Goal: Task Accomplishment & Management: Use online tool/utility

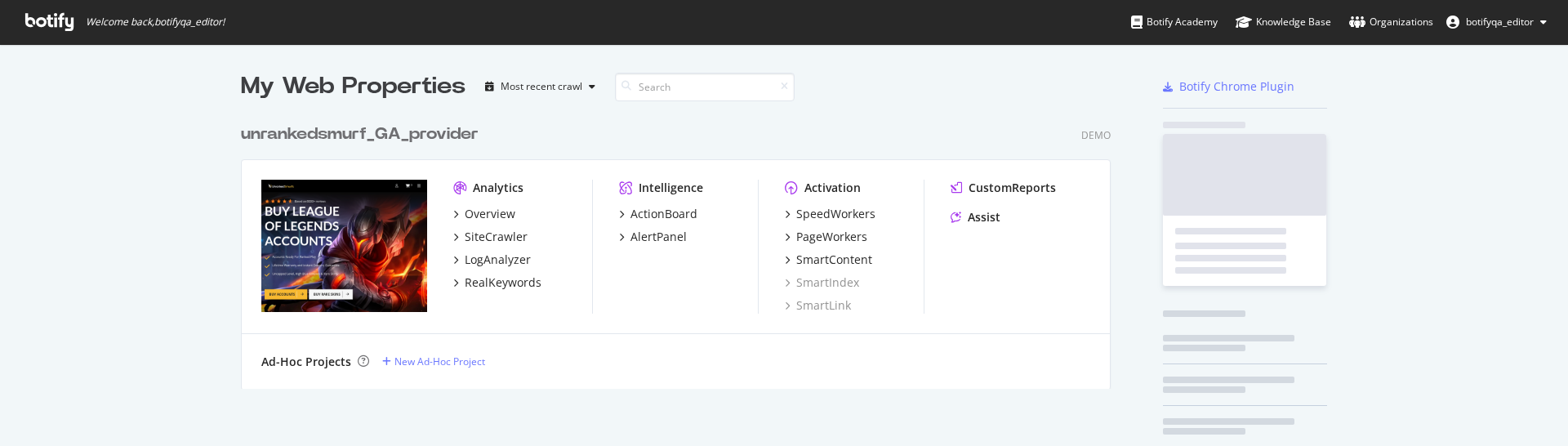
scroll to position [434, 1544]
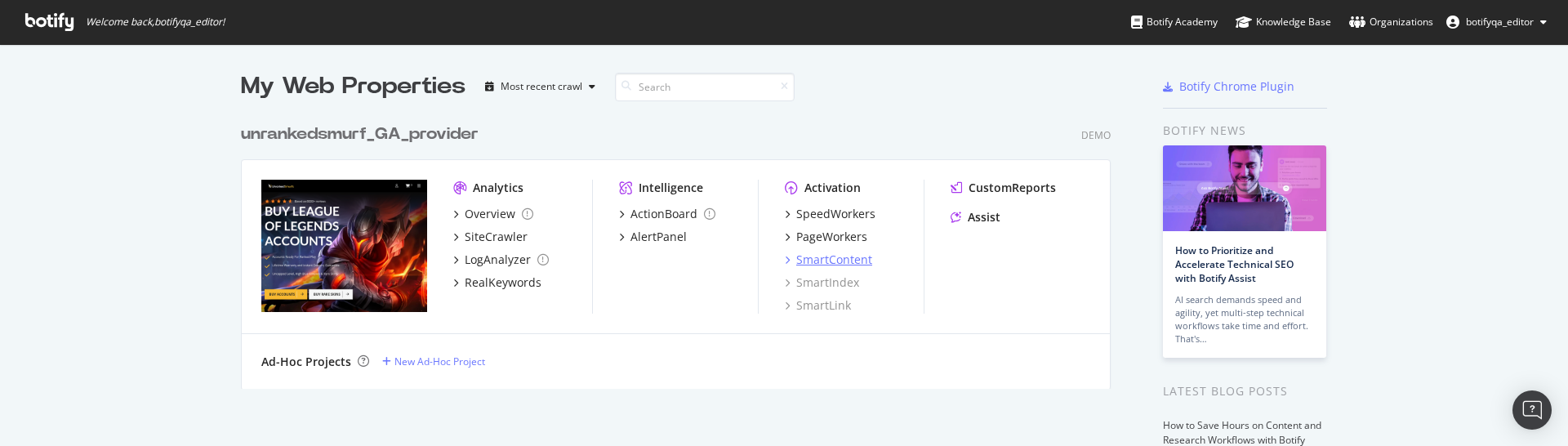
click at [829, 258] on div "SmartContent" at bounding box center [834, 259] width 76 height 16
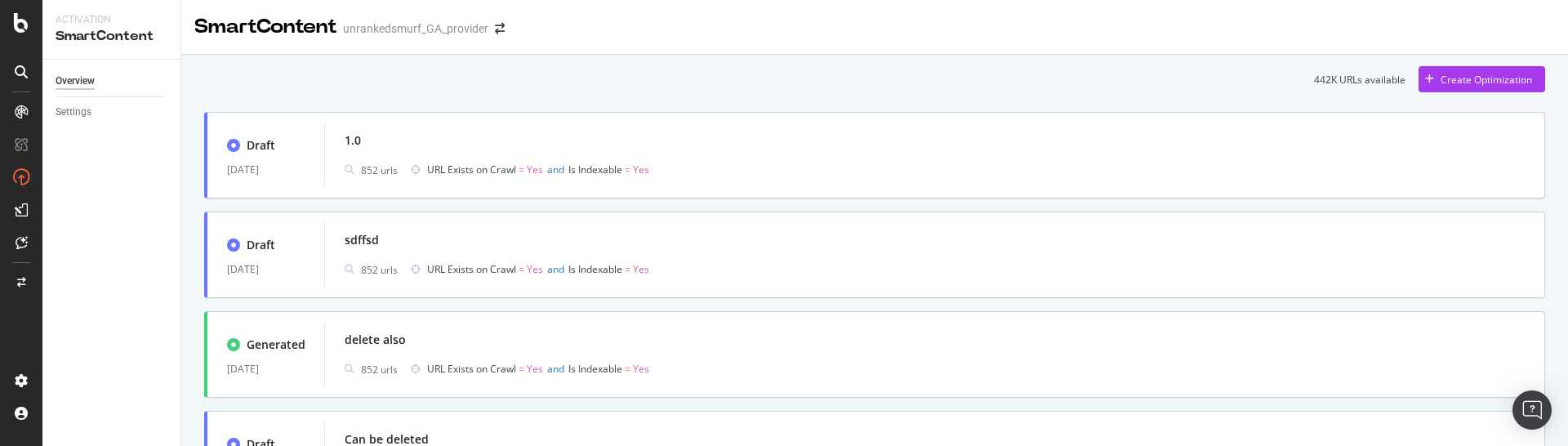
click at [1170, 84] on div "442K URLs available Create Optimization" at bounding box center [874, 78] width 1341 height 26
click at [789, 69] on div "442K URLs available Create Optimization" at bounding box center [874, 78] width 1341 height 26
click at [350, 75] on div "442K URLs available Create Optimization" at bounding box center [874, 78] width 1341 height 26
